Goal: Check status: Check status

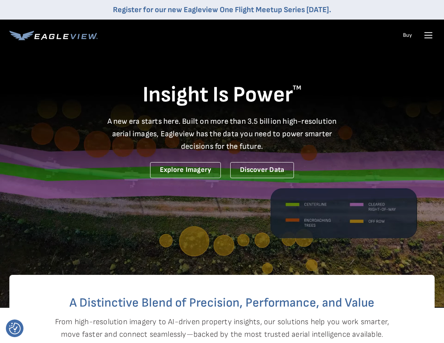
click at [433, 35] on icon at bounding box center [428, 35] width 13 height 13
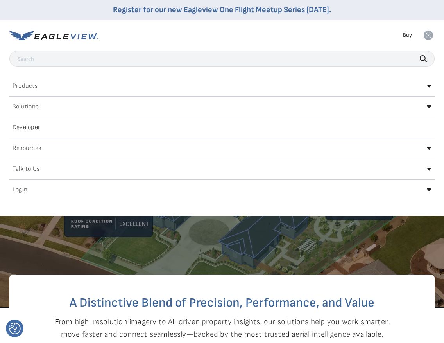
click at [428, 189] on icon at bounding box center [429, 189] width 5 height 3
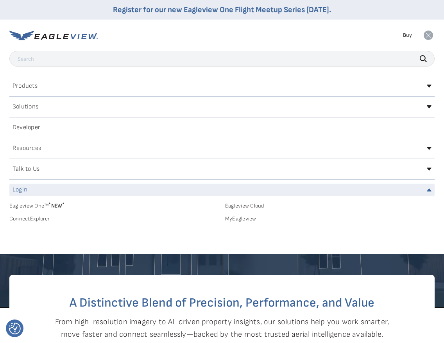
click at [245, 218] on link "MyEagleview" at bounding box center [330, 218] width 210 height 7
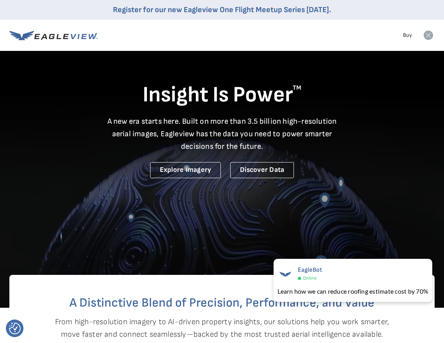
click at [428, 35] on icon at bounding box center [428, 35] width 9 height 9
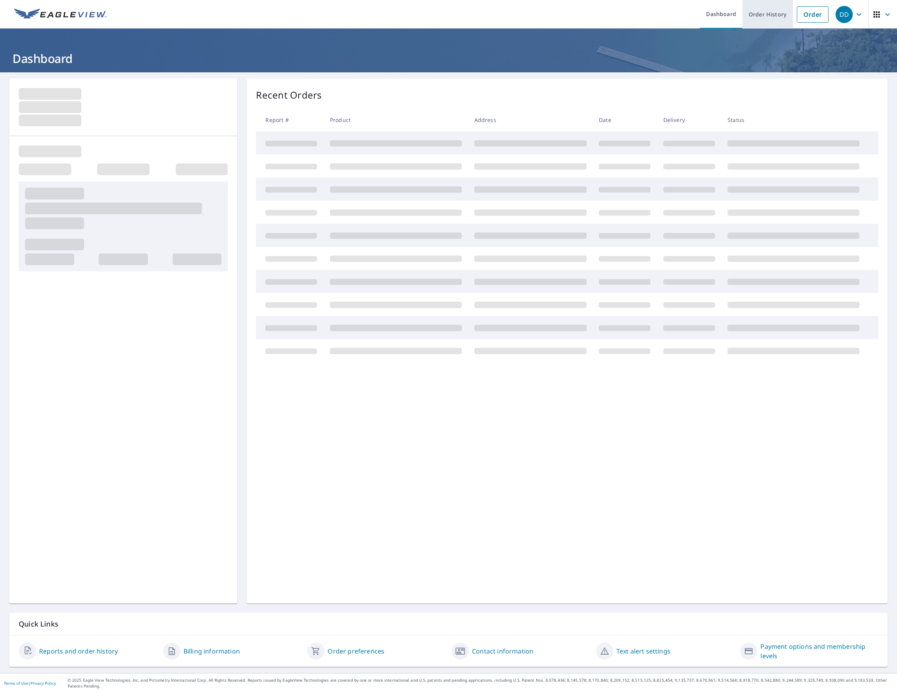
click at [766, 13] on link "Order History" at bounding box center [767, 14] width 50 height 29
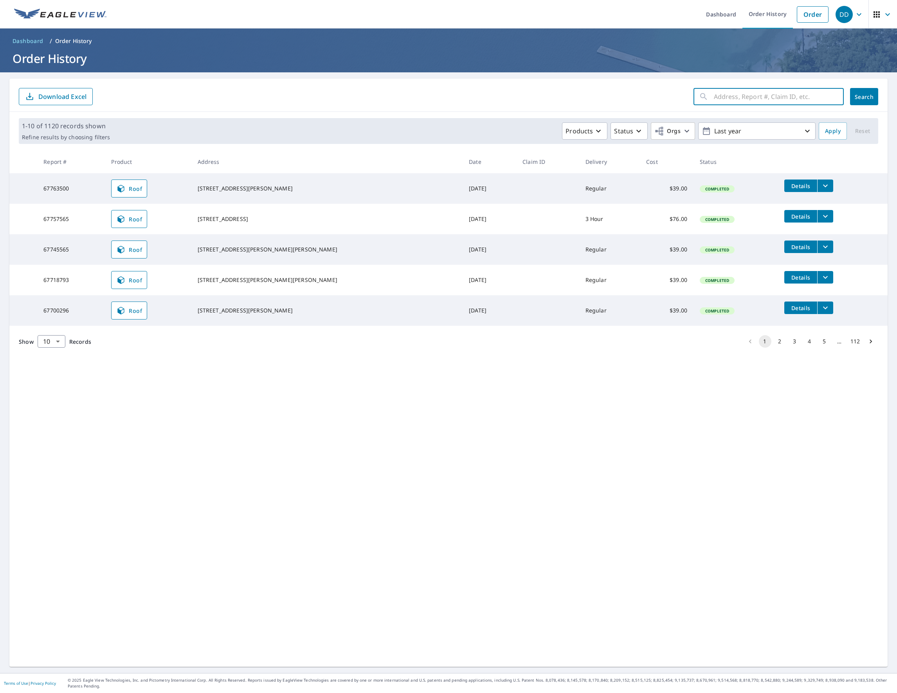
click at [738, 96] on input "text" at bounding box center [778, 97] width 130 height 22
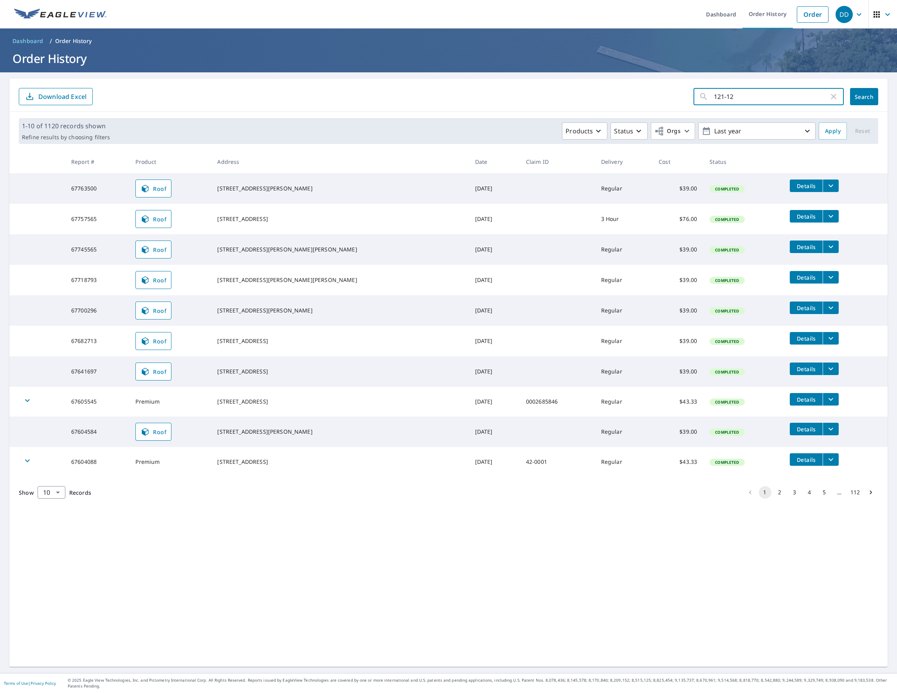
type input "121-123"
click button "Search" at bounding box center [864, 96] width 28 height 17
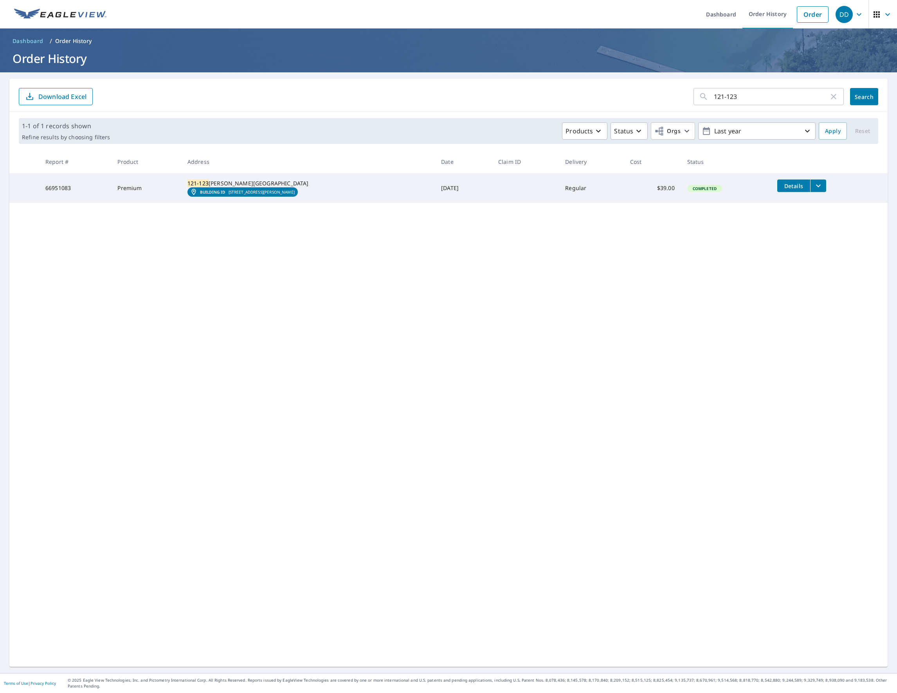
click at [813, 187] on icon "filesDropdownBtn-66951083" at bounding box center [817, 185] width 9 height 9
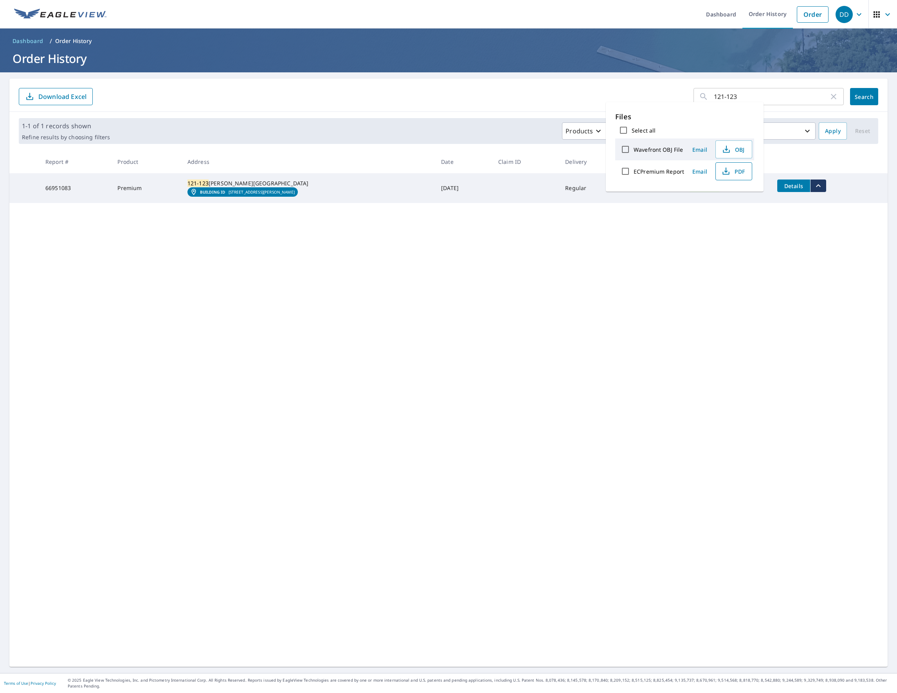
click at [717, 174] on button "PDF" at bounding box center [733, 171] width 37 height 18
